Goal: Register for event/course

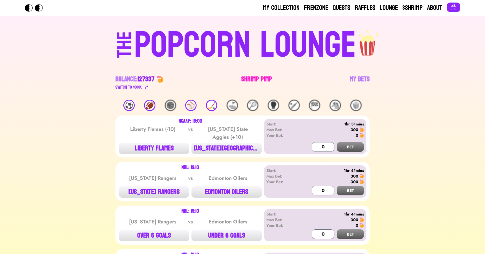
click at [252, 77] on link "Shrimp Pimp" at bounding box center [256, 83] width 31 height 16
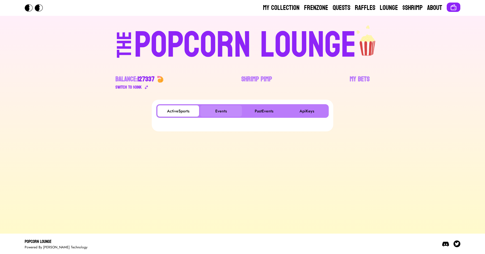
click at [215, 109] on button "Events" at bounding box center [221, 110] width 42 height 11
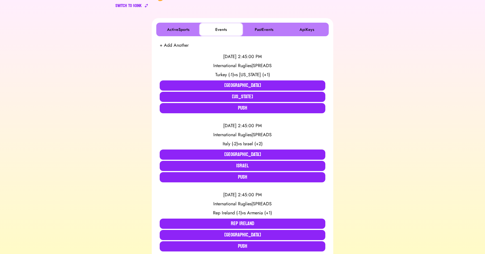
scroll to position [82, 0]
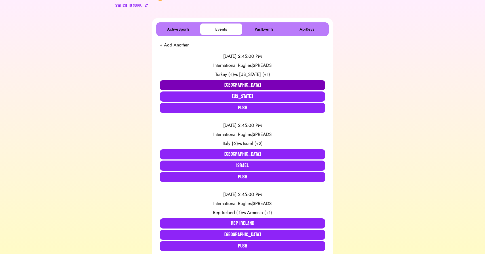
click at [226, 83] on button "[GEOGRAPHIC_DATA]" at bounding box center [243, 85] width 166 height 10
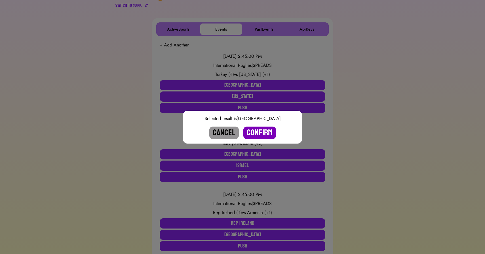
click at [261, 133] on button "Confirm" at bounding box center [259, 133] width 33 height 12
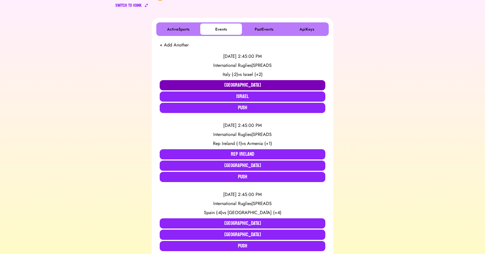
click at [226, 88] on button "[GEOGRAPHIC_DATA]" at bounding box center [243, 85] width 166 height 10
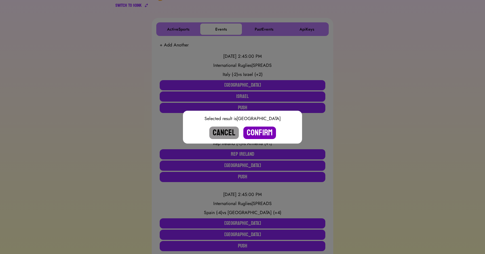
click at [262, 132] on button "Confirm" at bounding box center [259, 133] width 33 height 12
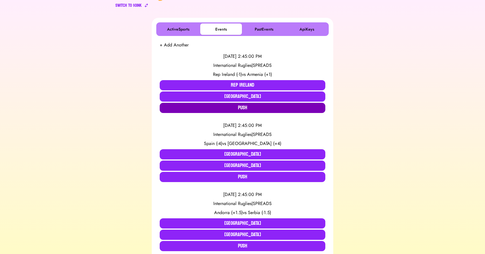
click at [244, 111] on button "Push" at bounding box center [243, 108] width 166 height 10
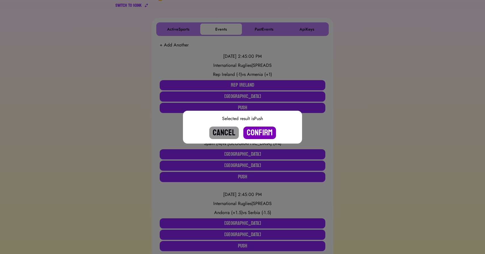
click at [264, 133] on button "Confirm" at bounding box center [259, 133] width 33 height 12
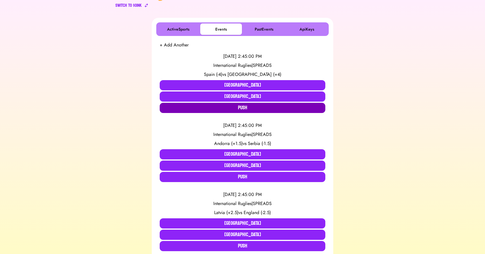
click at [253, 112] on button "Push" at bounding box center [243, 108] width 166 height 10
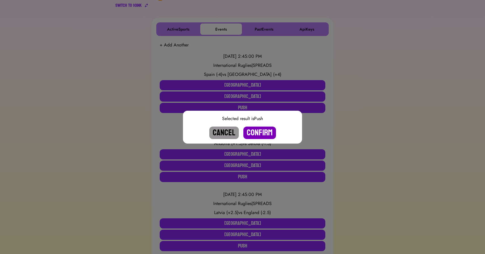
click at [264, 133] on button "Confirm" at bounding box center [259, 133] width 33 height 12
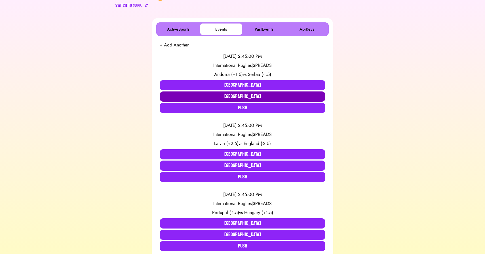
click at [248, 95] on button "[GEOGRAPHIC_DATA]" at bounding box center [243, 97] width 166 height 10
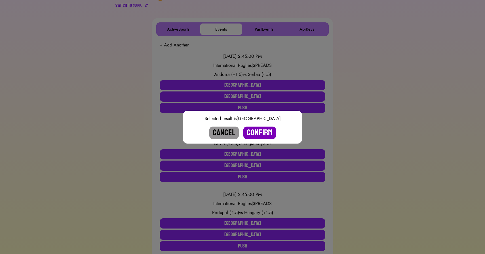
click at [257, 134] on button "Confirm" at bounding box center [259, 133] width 33 height 12
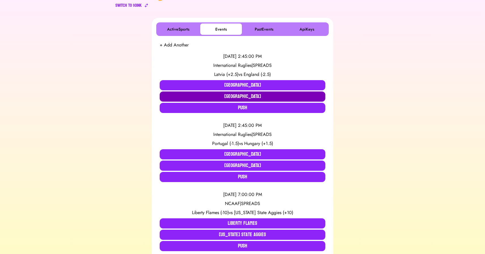
click at [244, 94] on button "[GEOGRAPHIC_DATA]" at bounding box center [243, 97] width 166 height 10
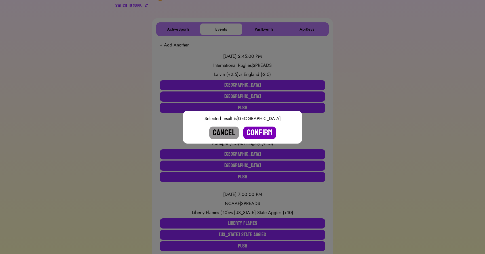
click at [259, 132] on button "Confirm" at bounding box center [259, 133] width 33 height 12
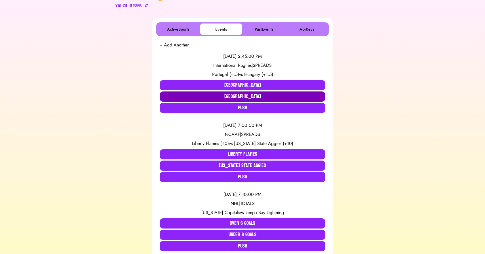
click at [236, 97] on button "[GEOGRAPHIC_DATA]" at bounding box center [243, 97] width 166 height 10
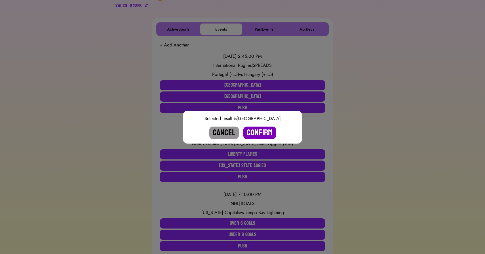
click at [258, 131] on button "Confirm" at bounding box center [259, 133] width 33 height 12
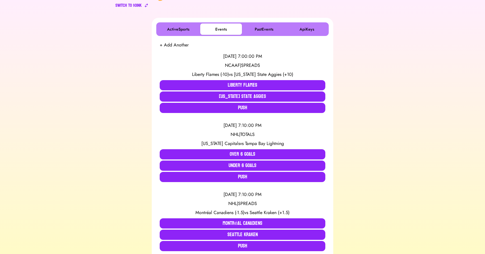
scroll to position [0, 0]
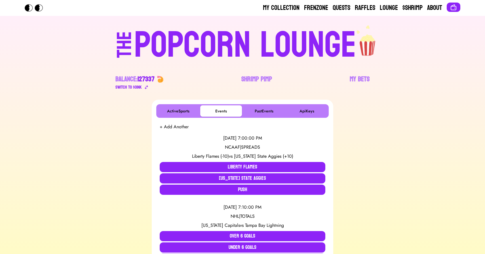
click at [185, 28] on div "POPCORN LOUNGE" at bounding box center [245, 45] width 222 height 36
